Goal: Find specific page/section: Find specific page/section

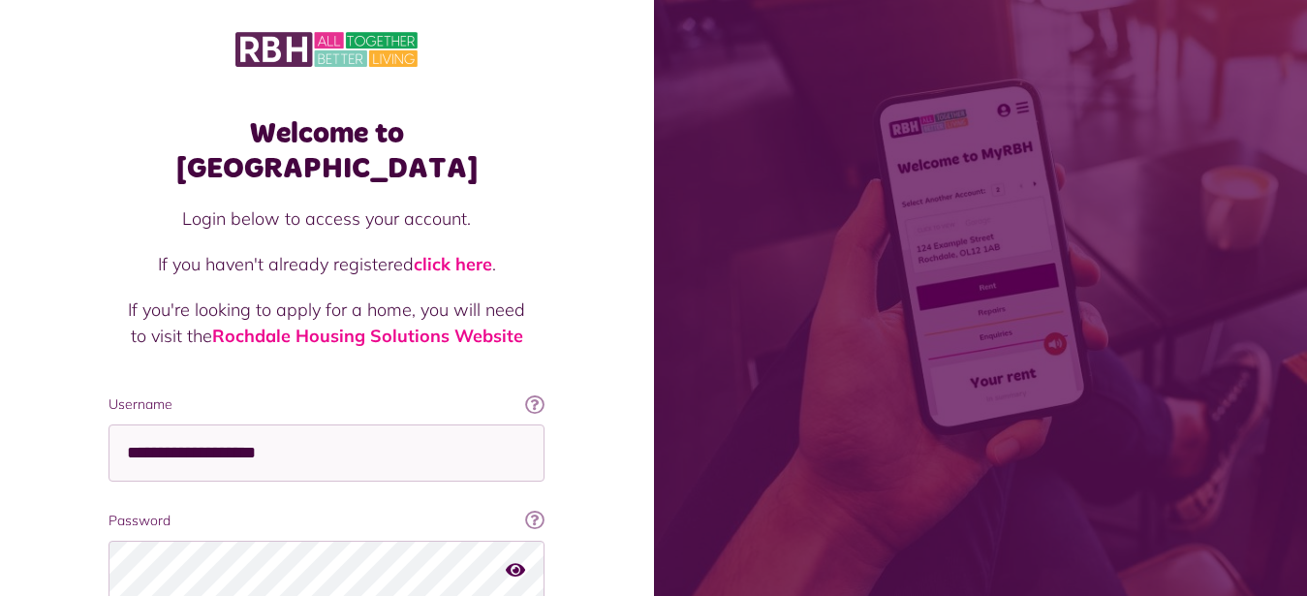
scroll to position [148, 0]
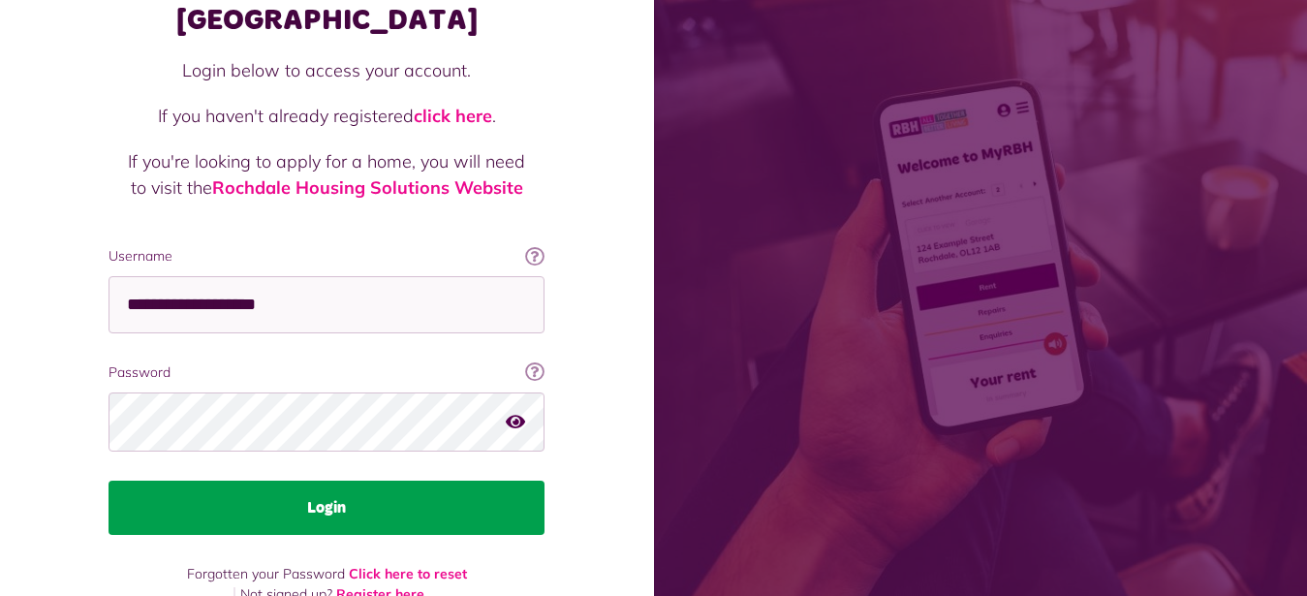
click at [324, 480] on button "Login" at bounding box center [326, 507] width 436 height 54
click at [327, 480] on button "Login" at bounding box center [326, 507] width 436 height 54
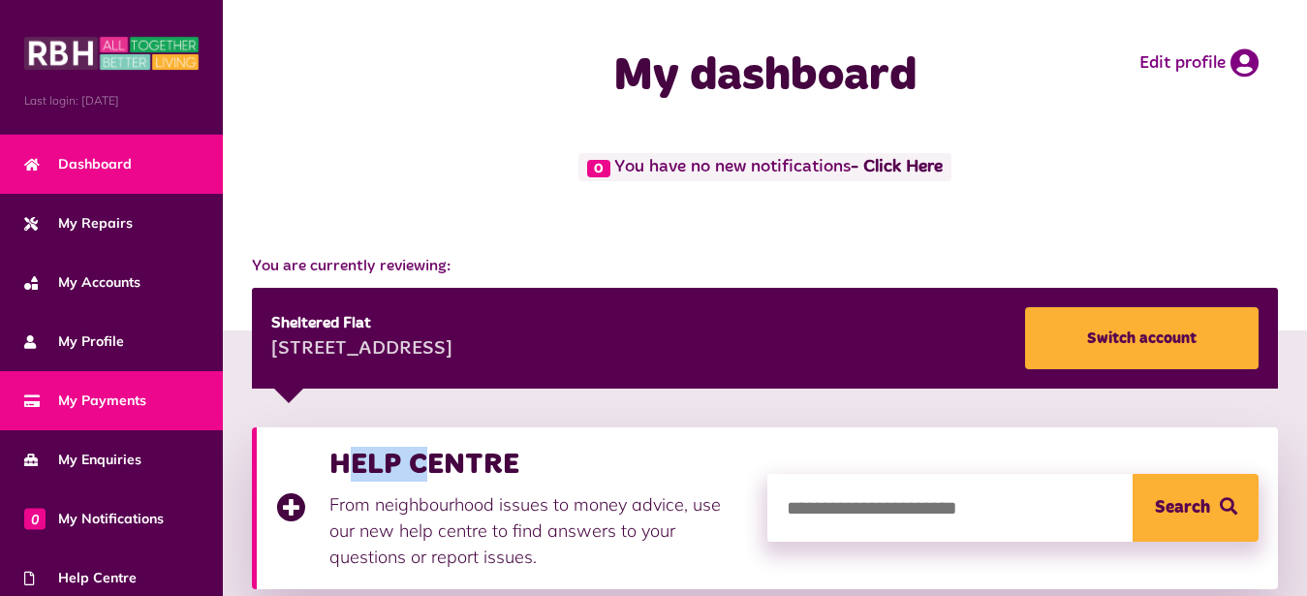
click at [116, 398] on span "My Payments" at bounding box center [85, 400] width 122 height 20
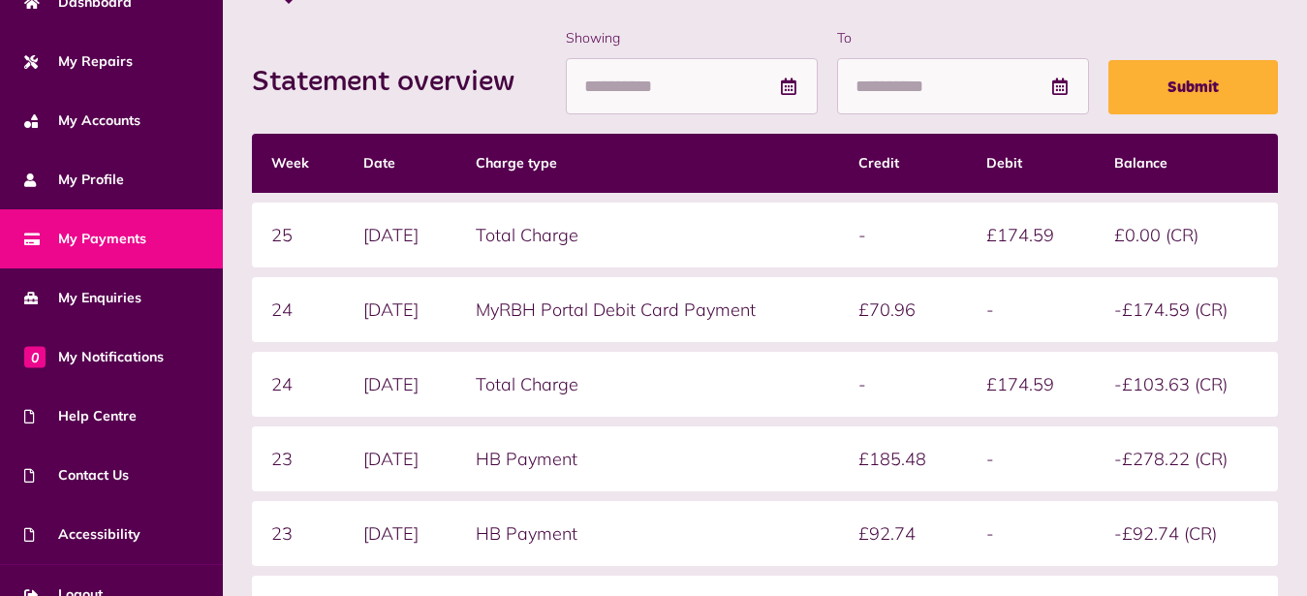
scroll to position [188, 0]
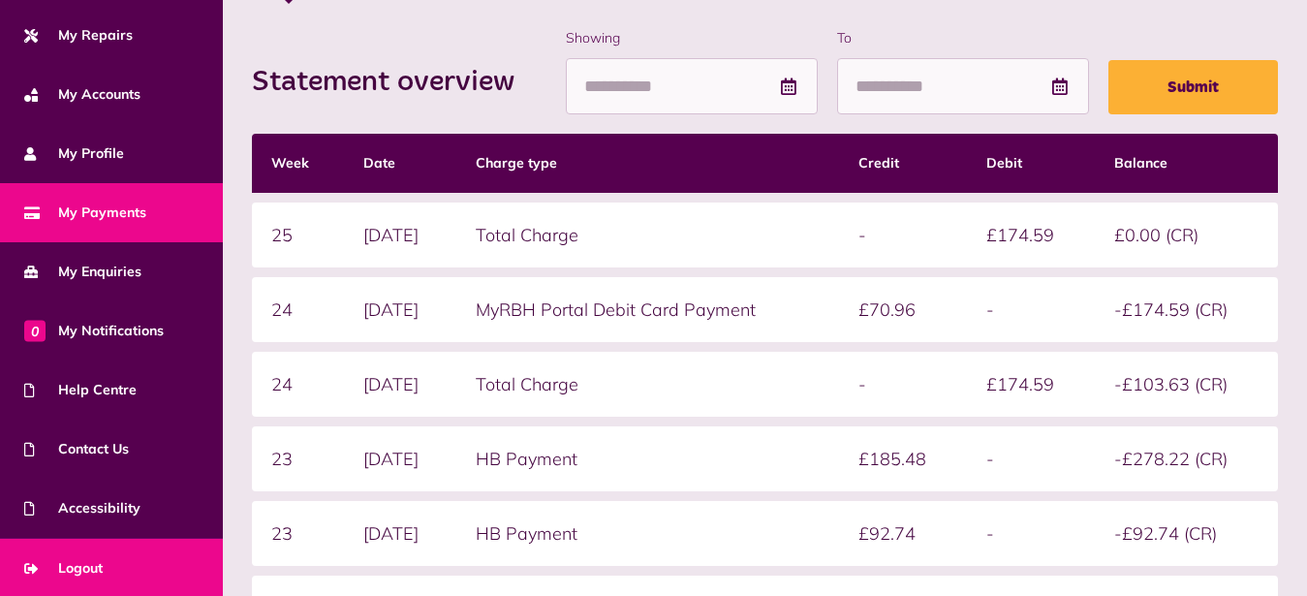
click at [81, 569] on span "Logout" at bounding box center [63, 568] width 78 height 20
